Goal: Task Accomplishment & Management: Manage account settings

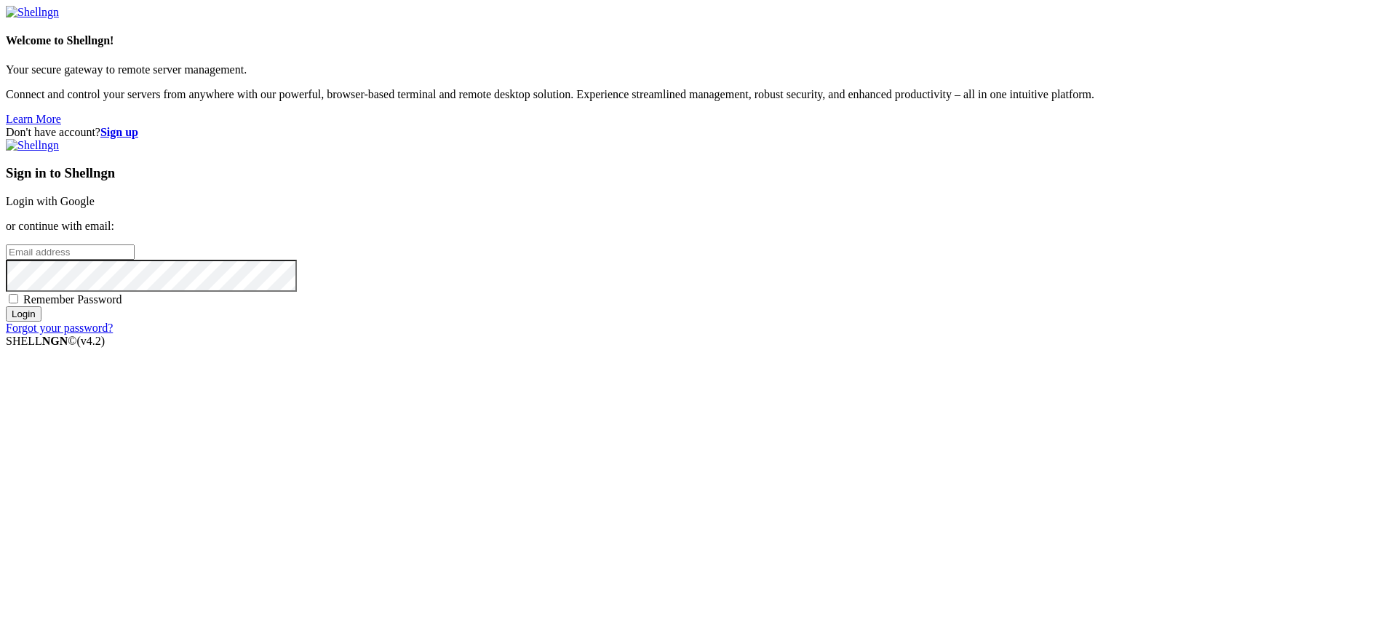
click at [95, 207] on link "Login with Google" at bounding box center [50, 201] width 89 height 12
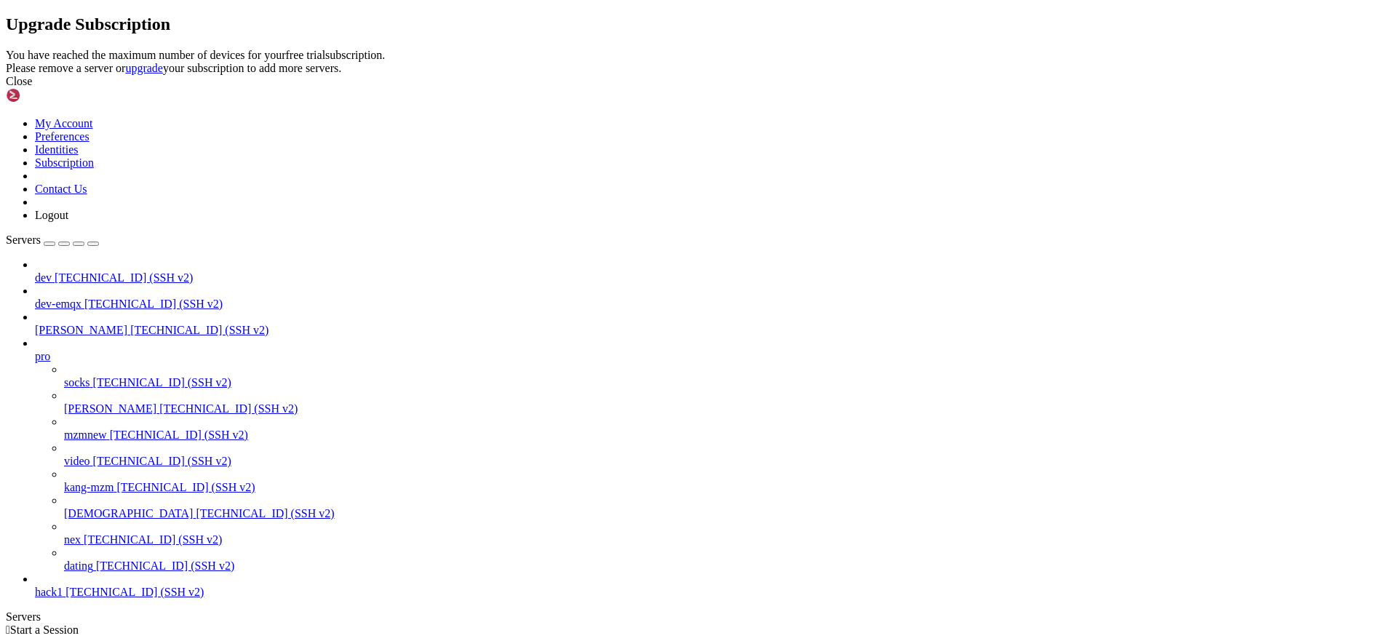
click at [6, 49] on icon at bounding box center [6, 49] width 0 height 0
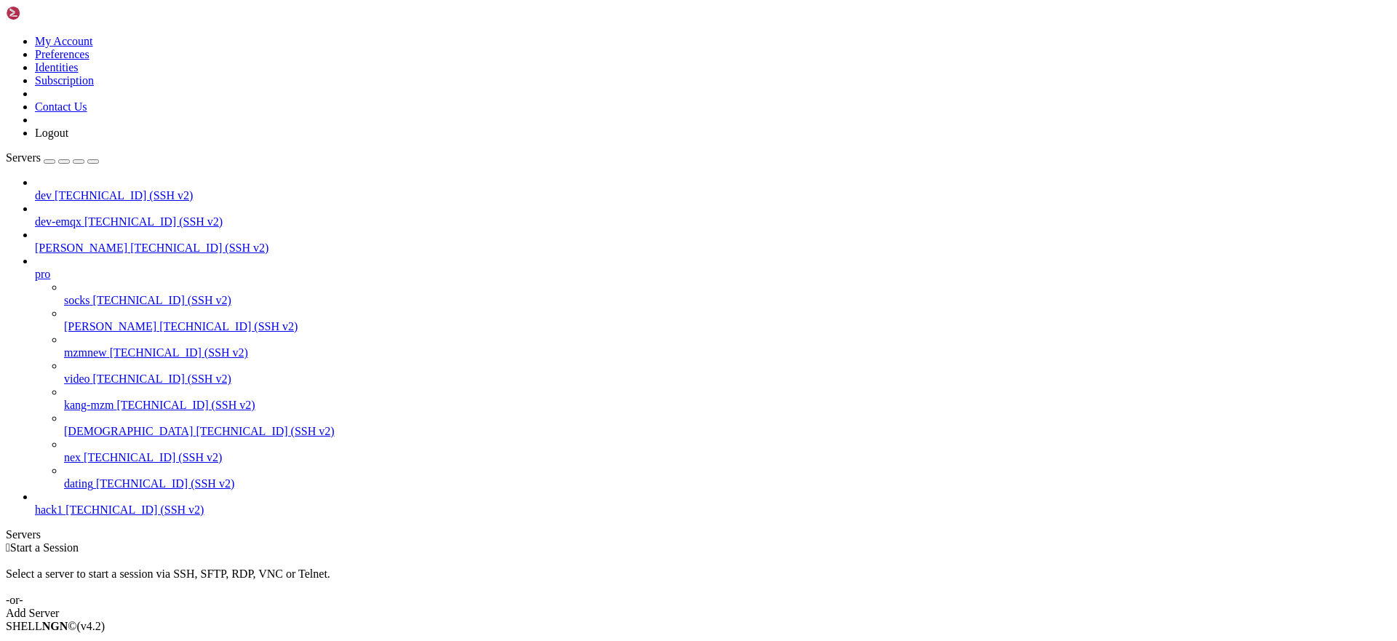
click at [94, 151] on link "Servers" at bounding box center [52, 157] width 93 height 12
click at [49, 162] on div "button" at bounding box center [49, 162] width 0 height 0
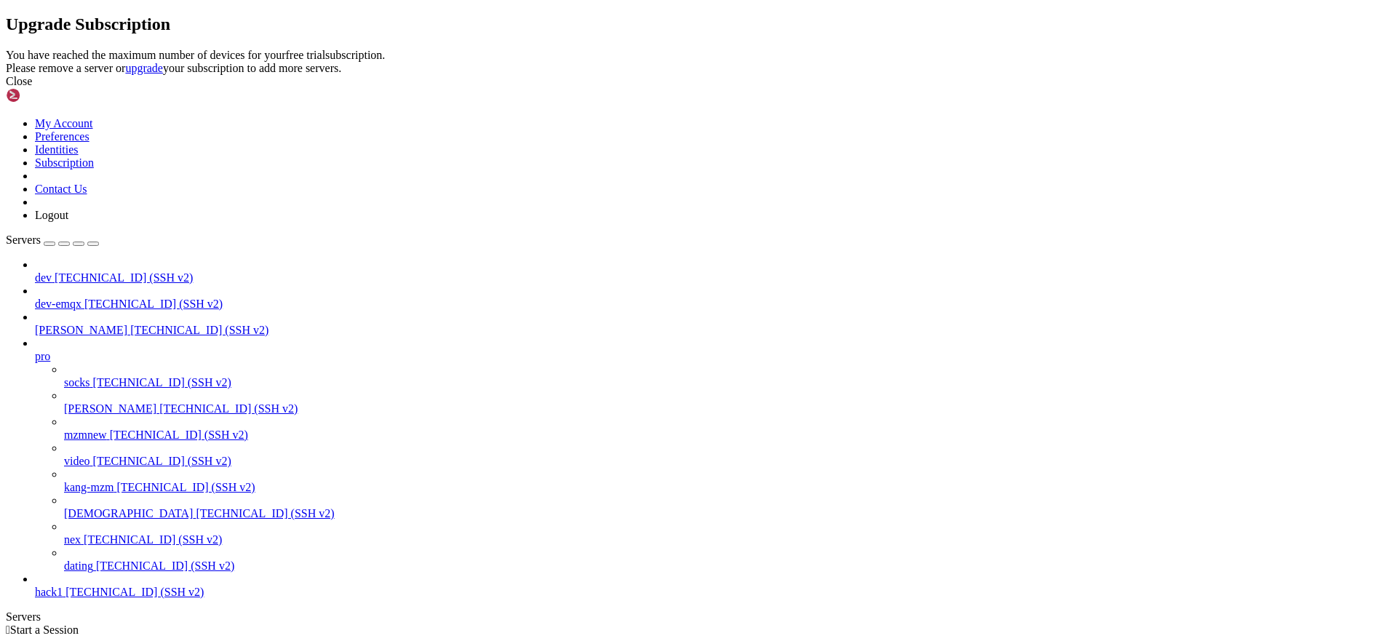
click at [6, 49] on icon at bounding box center [6, 49] width 0 height 0
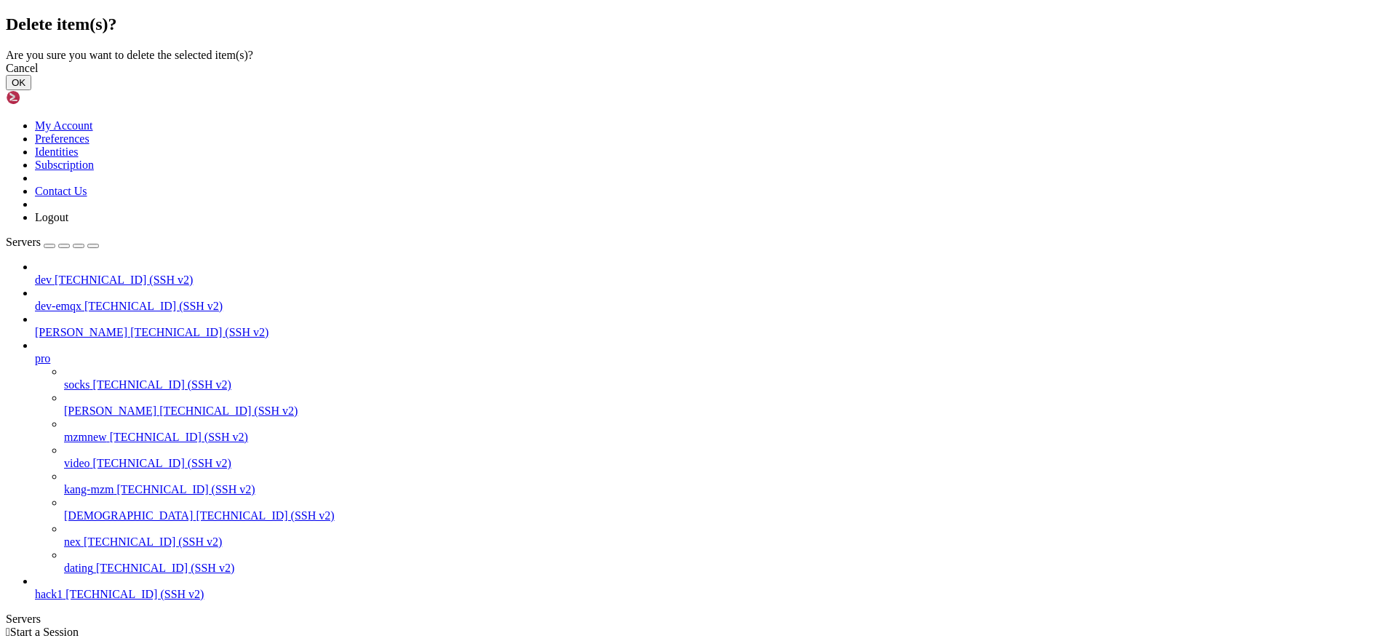
click at [31, 90] on button "OK" at bounding box center [18, 82] width 25 height 15
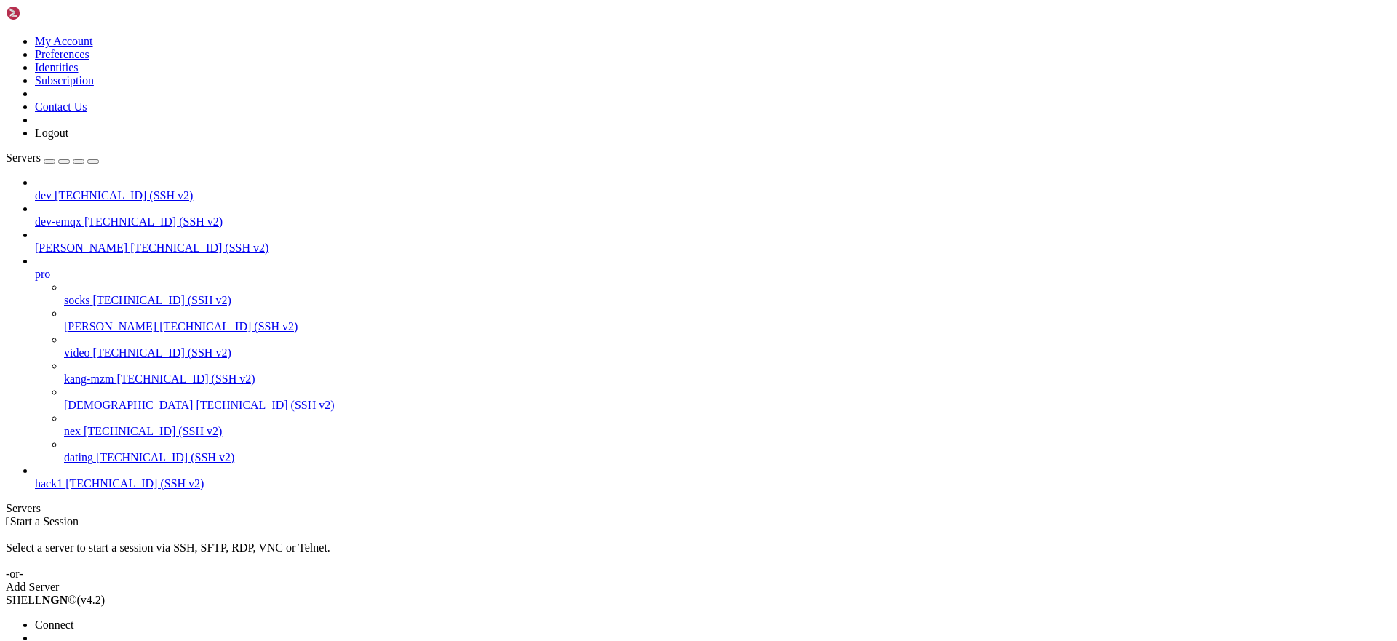
click at [90, 640] on span "New Server" at bounding box center [62, 651] width 55 height 12
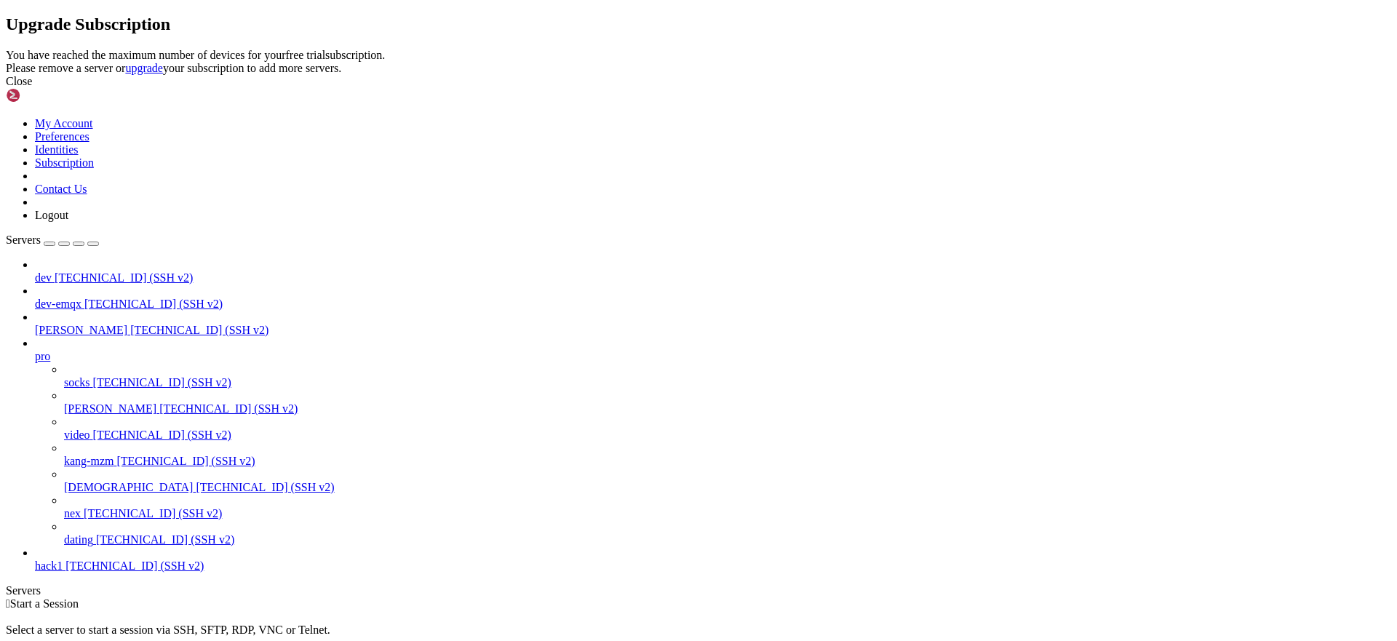
click at [6, 49] on icon at bounding box center [6, 49] width 0 height 0
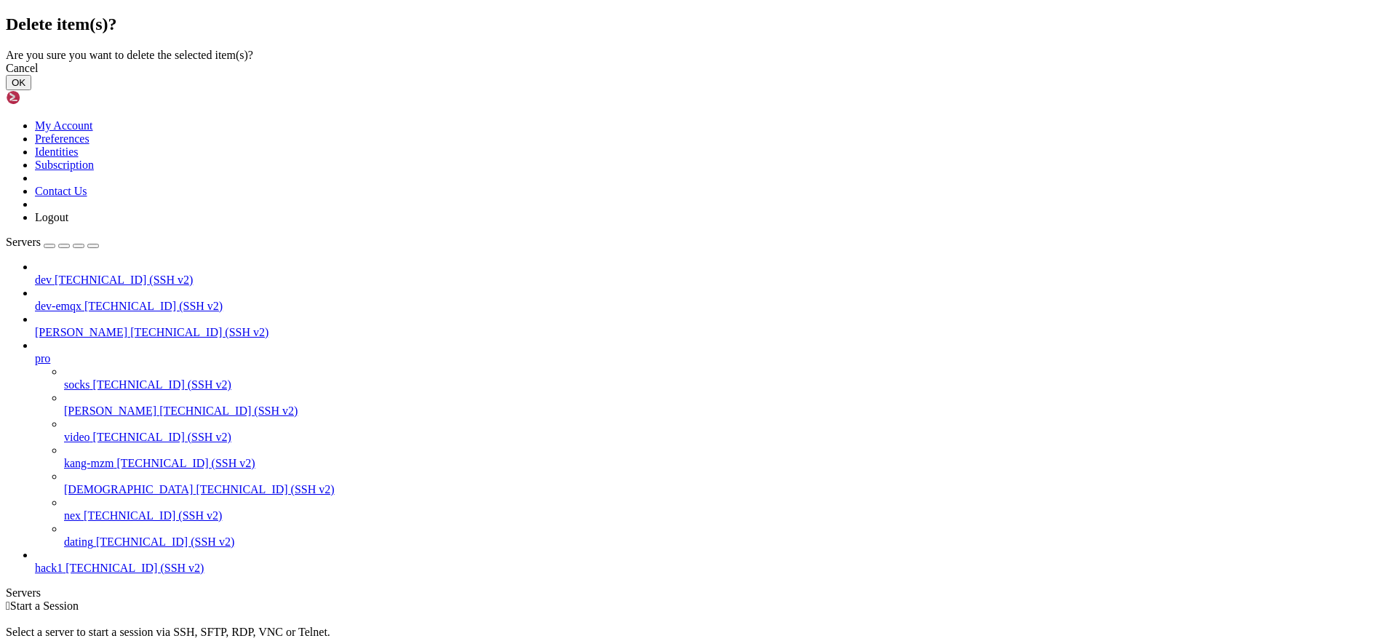
click at [31, 90] on button "OK" at bounding box center [18, 82] width 25 height 15
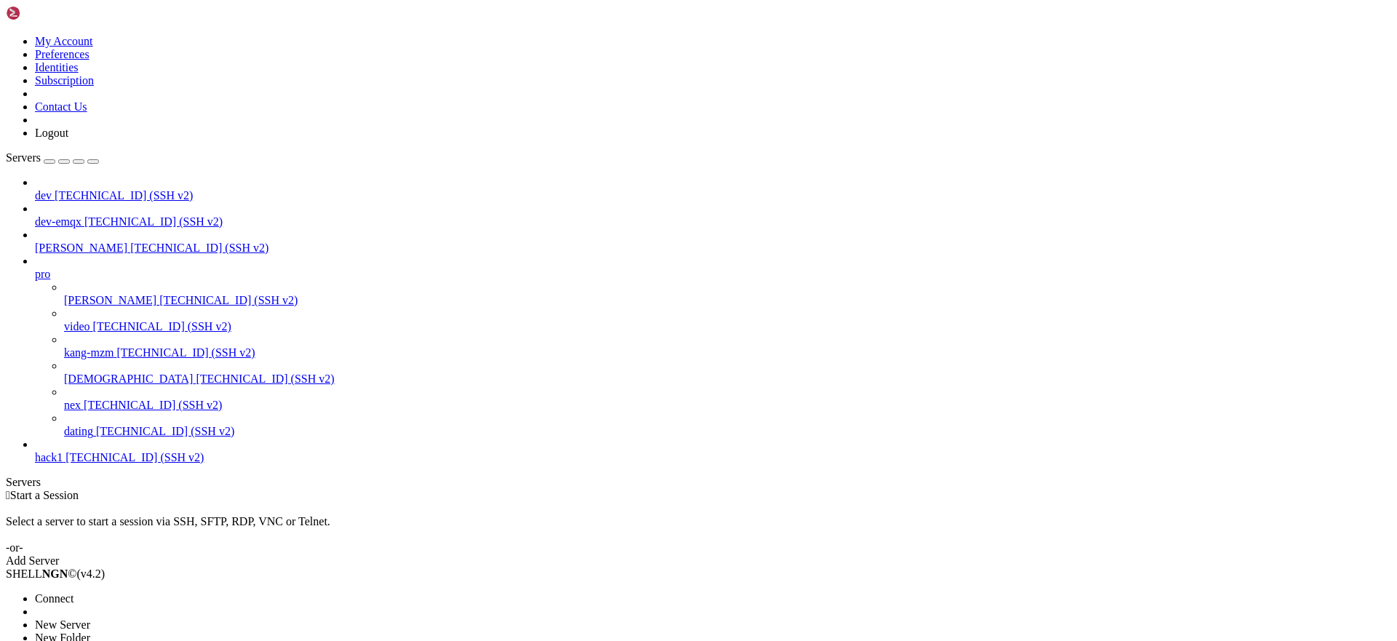
click at [90, 619] on span "New Server" at bounding box center [62, 625] width 55 height 12
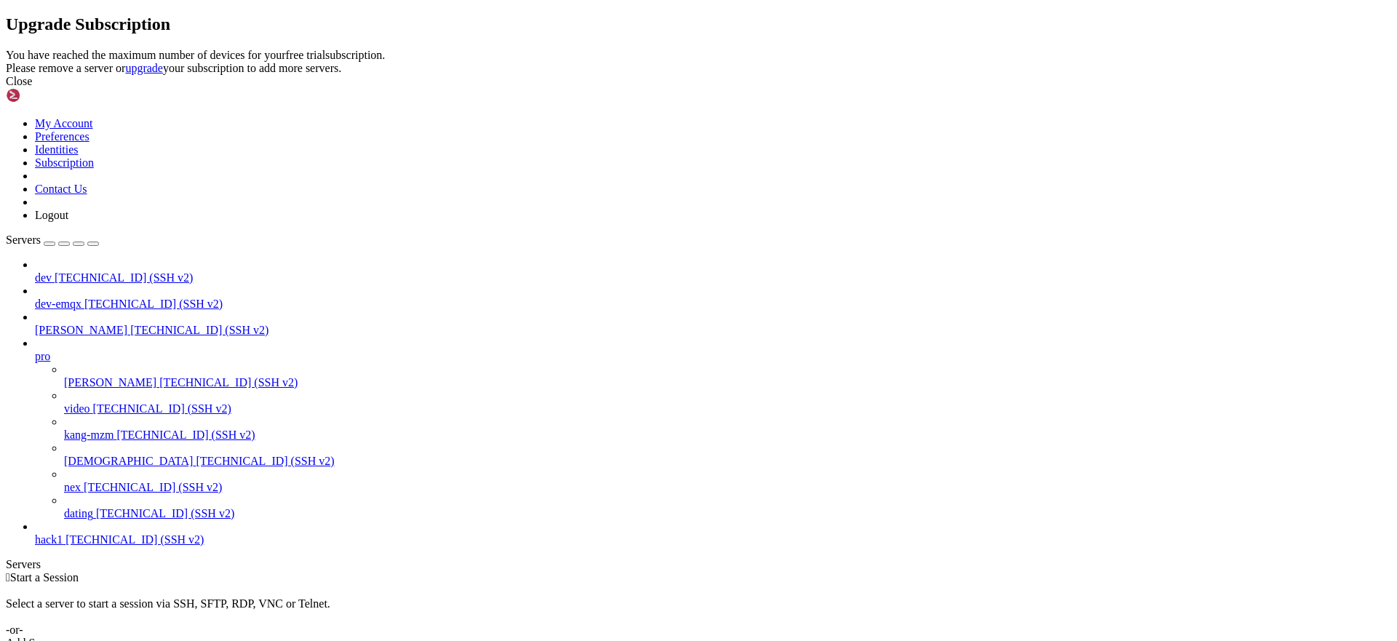
click at [163, 74] on link "upgrade" at bounding box center [144, 68] width 38 height 12
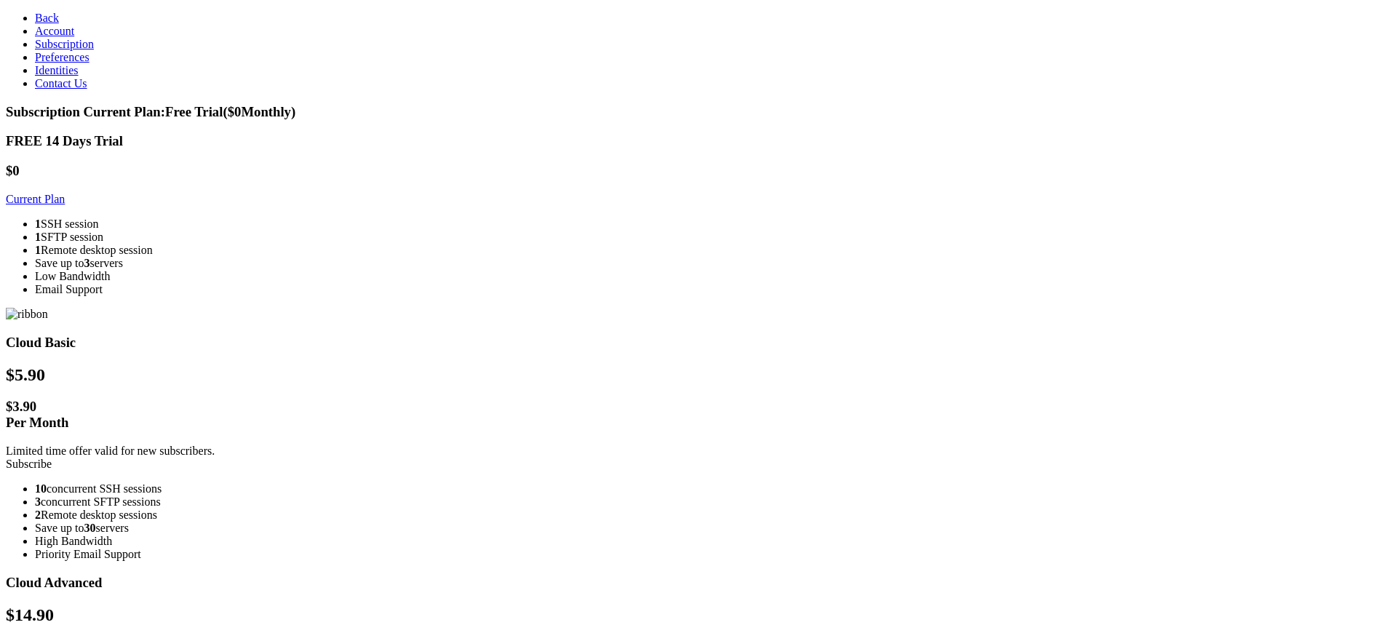
scroll to position [2, 0]
click at [319, 455] on div "FREE 14 Days Trial $0 Current Plan 1 SSH session 1 SFTP session 1 Remote deskto…" at bounding box center [699, 611] width 1386 height 956
drag, startPoint x: 195, startPoint y: 90, endPoint x: 115, endPoint y: 73, distance: 81.8
click at [195, 104] on section "Subscription Current Plan: Free Trial ($ 0 Monthly) FREE 14 Days Trial $0 Curre…" at bounding box center [699, 652] width 1386 height 1097
